Goal: Task Accomplishment & Management: Manage account settings

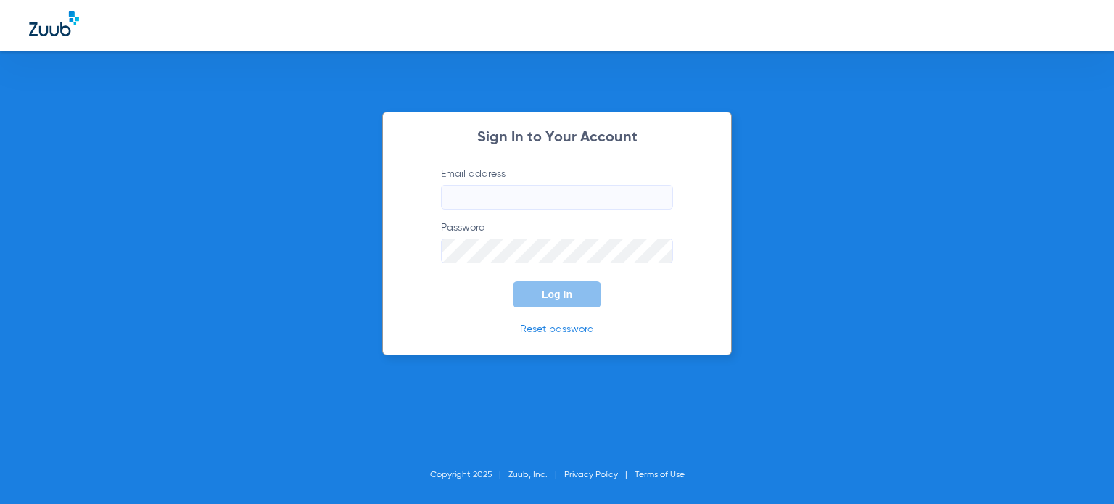
click at [541, 190] on input "Email address" at bounding box center [557, 197] width 232 height 25
paste input "[EMAIL_ADDRESS][DOMAIN_NAME]"
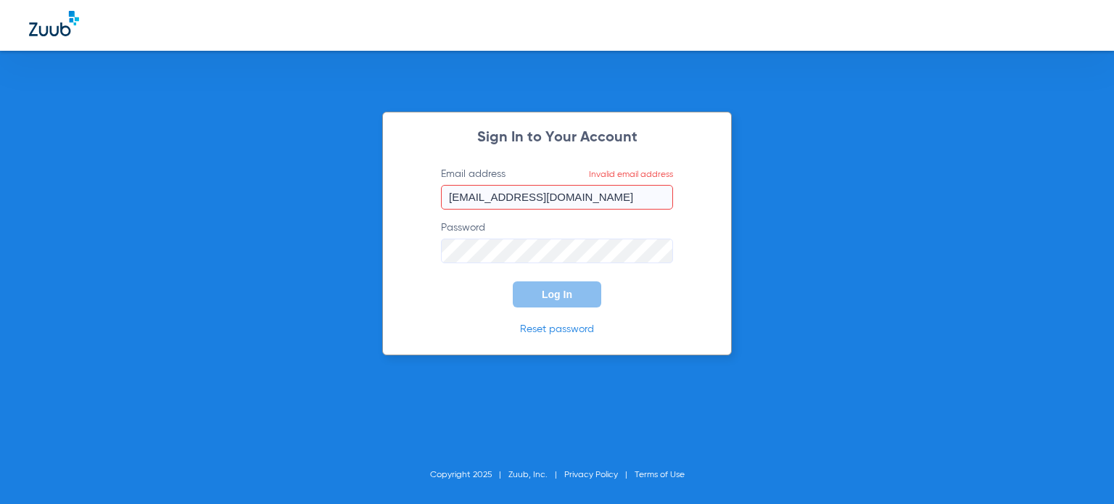
type input "[EMAIL_ADDRESS][DOMAIN_NAME]"
click at [570, 329] on link "Reset password" at bounding box center [557, 329] width 74 height 10
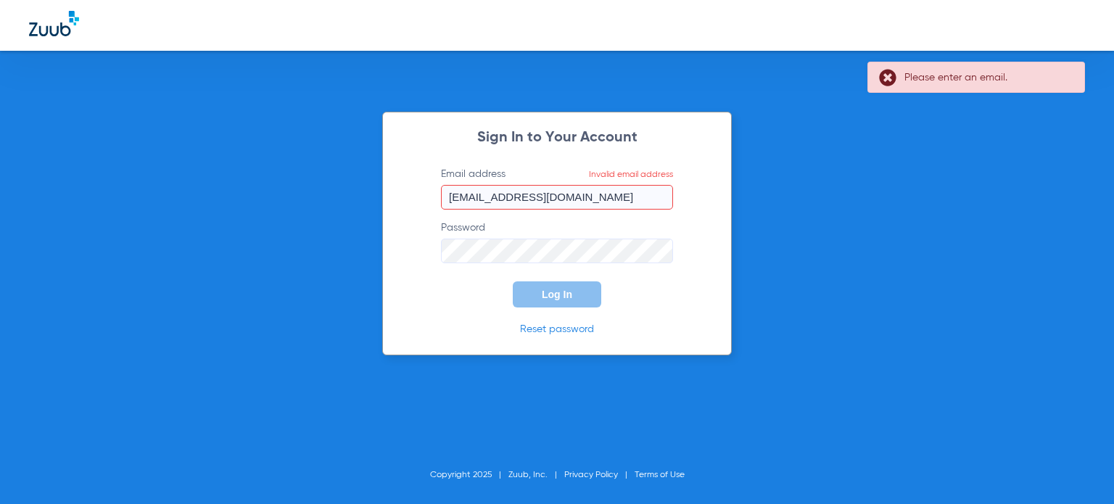
click at [781, 257] on div "Sign In to Your Account Email address Invalid email address NWorthington@mydent…" at bounding box center [557, 252] width 1114 height 504
click at [617, 185] on label "Email address Invalid email address NWorthington@mydental.org" at bounding box center [557, 188] width 232 height 43
click at [617, 185] on input "[EMAIL_ADDRESS][DOMAIN_NAME]" at bounding box center [557, 197] width 232 height 25
click at [617, 196] on input "[EMAIL_ADDRESS][DOMAIN_NAME]" at bounding box center [557, 197] width 232 height 25
click at [653, 229] on label "Password" at bounding box center [557, 242] width 232 height 43
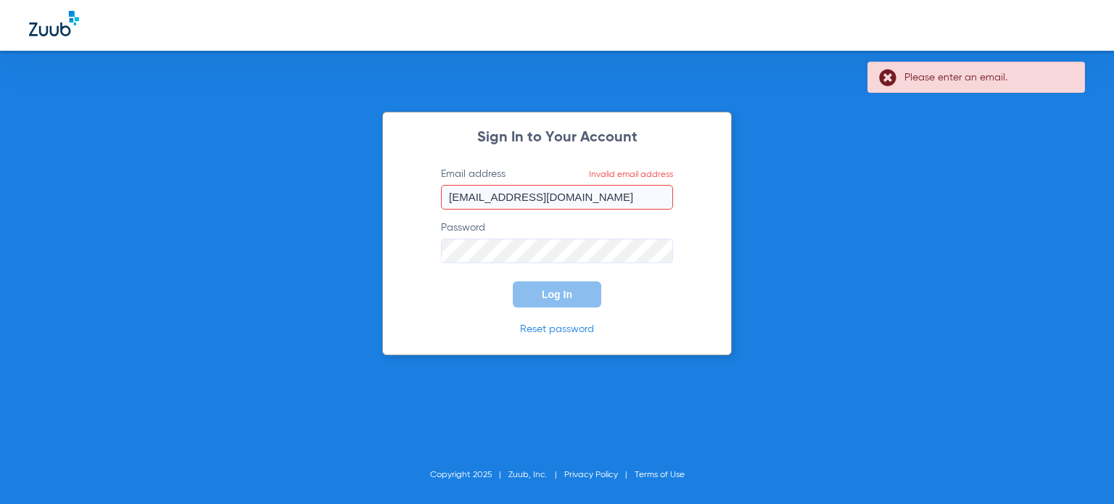
click at [589, 193] on input "[EMAIL_ADDRESS][DOMAIN_NAME]" at bounding box center [557, 197] width 232 height 25
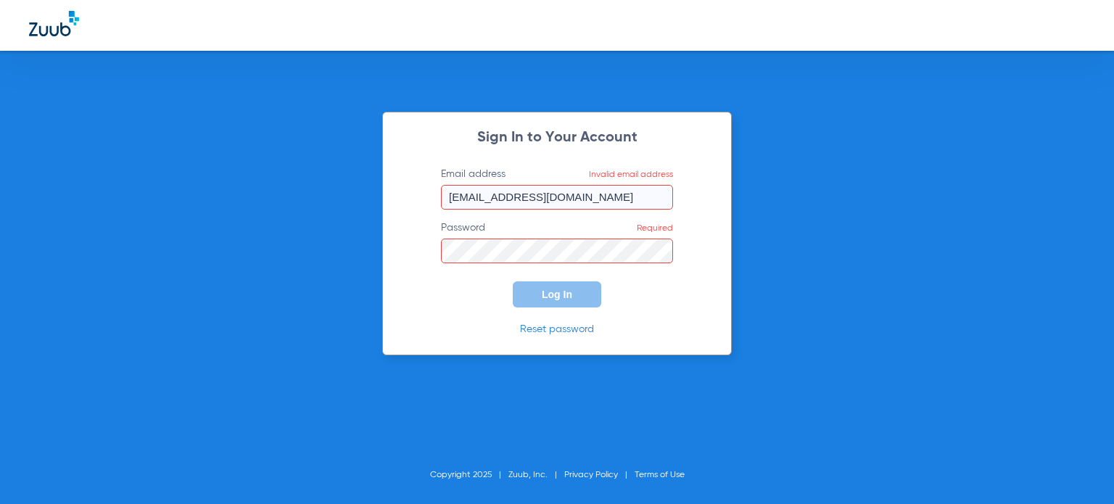
click at [609, 201] on input "[EMAIL_ADDRESS][DOMAIN_NAME]" at bounding box center [557, 197] width 232 height 25
click at [1022, 256] on div "Sign In to Your Account Email address Invalid email address NWorthington@mydent…" at bounding box center [557, 252] width 1114 height 504
click at [418, 293] on div "Sign In to Your Account Email address Invalid email address NWorthington@mydent…" at bounding box center [557, 234] width 350 height 244
click at [1077, 283] on div "Sign In to Your Account Email address Invalid email address NWorthington@mydent…" at bounding box center [557, 252] width 1114 height 504
drag, startPoint x: 589, startPoint y: 194, endPoint x: 313, endPoint y: 192, distance: 275.7
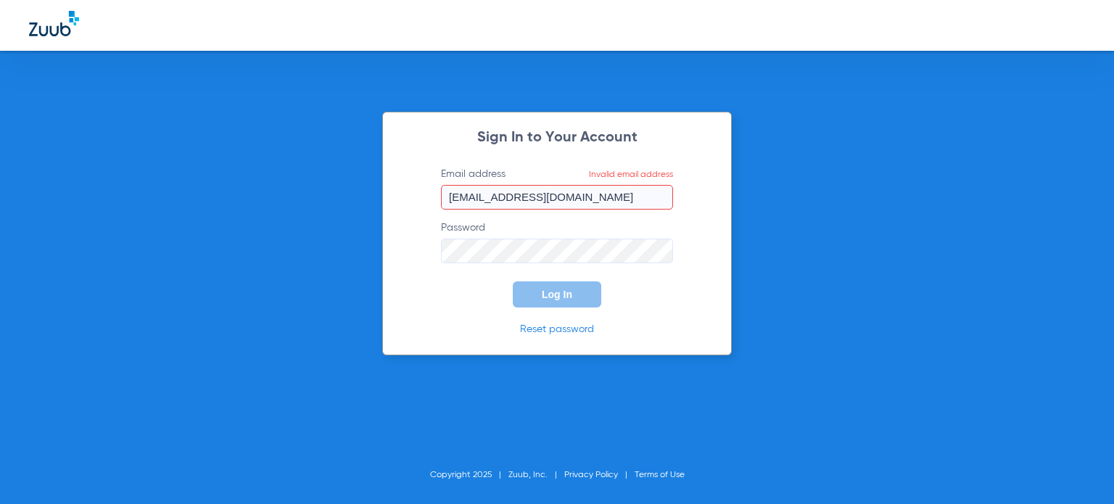
click at [313, 192] on div "Sign In to Your Account Email address Invalid email address NWorthington@mydent…" at bounding box center [557, 252] width 1114 height 504
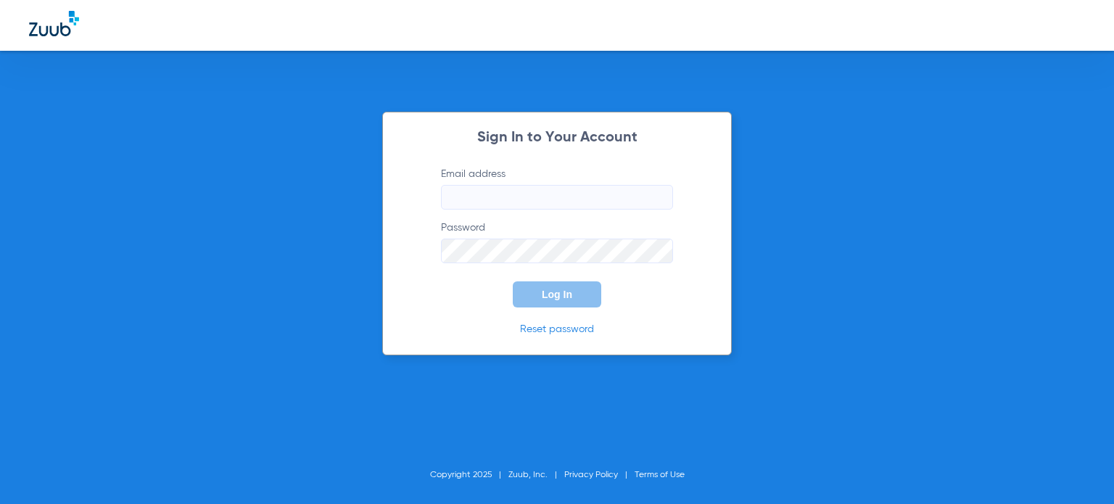
click at [507, 186] on input "Email address" at bounding box center [557, 197] width 232 height 25
paste input "[EMAIL_ADDRESS][DOMAIN_NAME]"
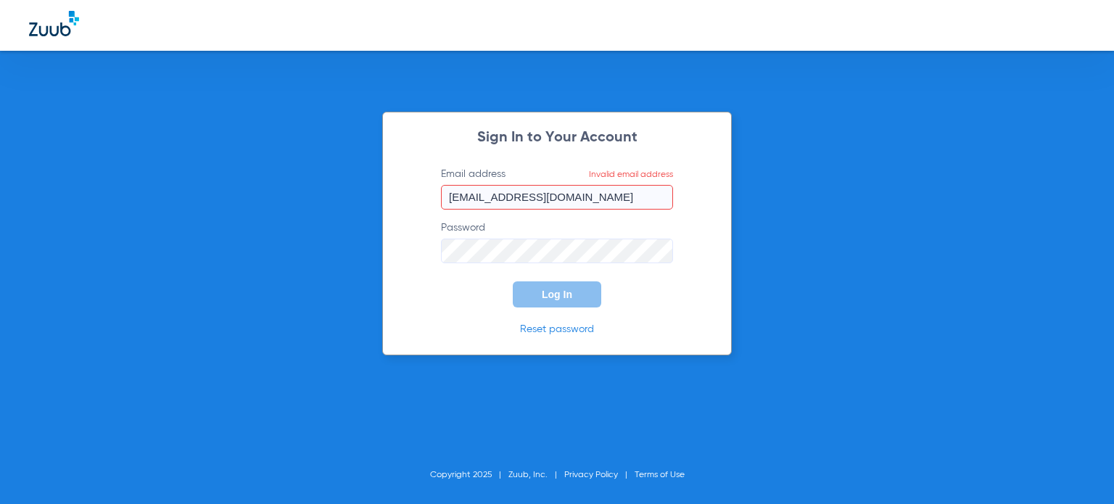
type input "[EMAIL_ADDRESS][DOMAIN_NAME]"
